Goal: Information Seeking & Learning: Learn about a topic

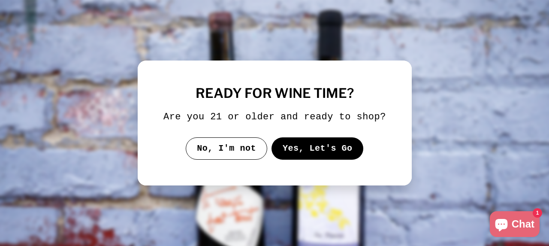
click at [341, 155] on button "Yes, Let's Go" at bounding box center [317, 148] width 92 height 22
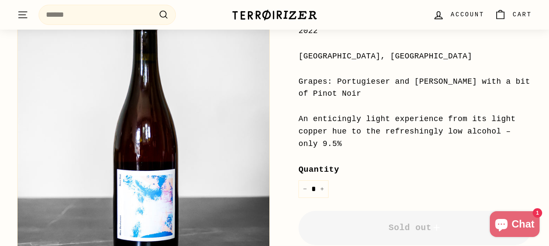
scroll to position [208, 0]
drag, startPoint x: 344, startPoint y: 141, endPoint x: 296, endPoint y: 119, distance: 52.6
click at [296, 119] on div "Nice [PERSON_NAME] Price Regular price $30 00 $30.00 / 2022 [GEOGRAPHIC_DATA], …" at bounding box center [405, 123] width 253 height 445
copy div "An enticingly light experience from its light copper hue to the refreshingly lo…"
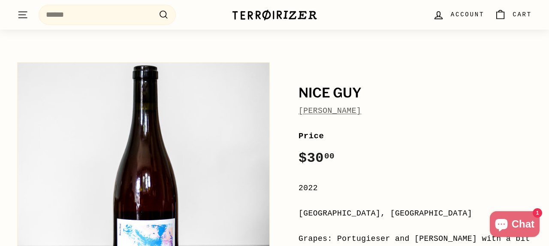
scroll to position [48, 0]
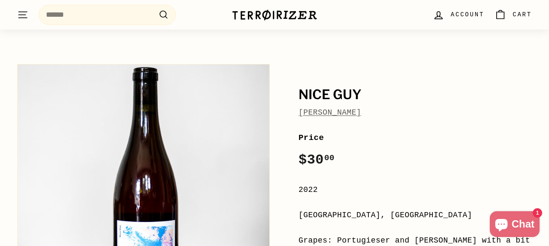
click at [337, 111] on link "[PERSON_NAME]" at bounding box center [329, 112] width 63 height 9
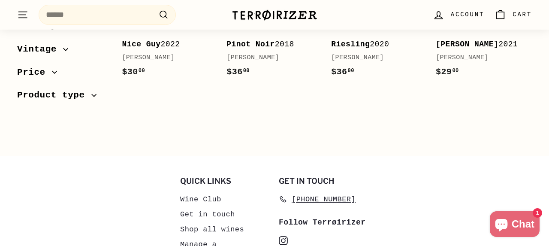
scroll to position [240, 0]
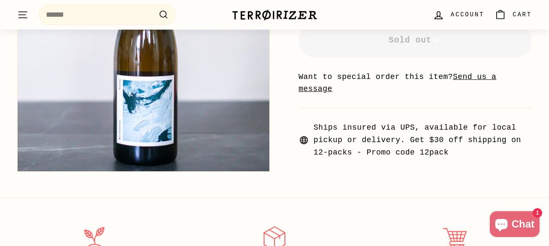
scroll to position [335, 0]
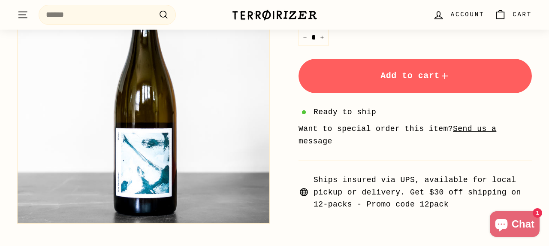
scroll to position [388, 0]
